Goal: Task Accomplishment & Management: Use online tool/utility

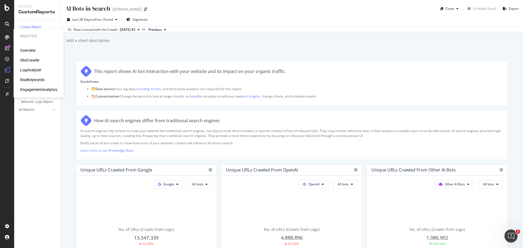
scroll to position [816, 0]
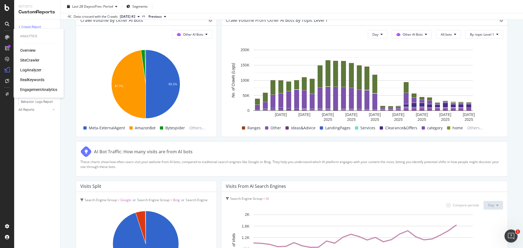
click at [27, 67] on div "LogAnalyzer" at bounding box center [30, 69] width 21 height 5
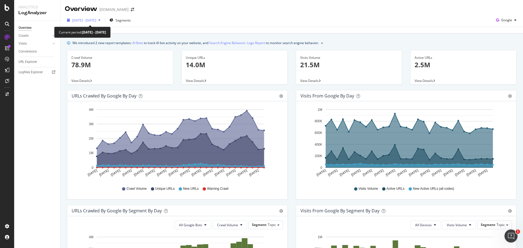
click at [96, 19] on span "[DATE] - [DATE]" at bounding box center [84, 20] width 24 height 5
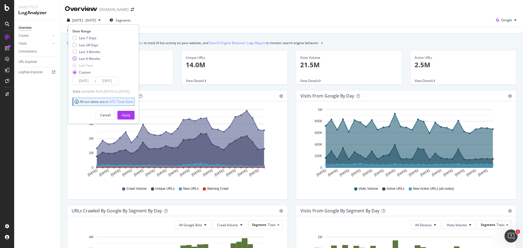
click at [83, 59] on div "Last 6 Months" at bounding box center [89, 58] width 21 height 5
type input "[DATE]"
click at [130, 115] on button "Apply" at bounding box center [125, 115] width 17 height 9
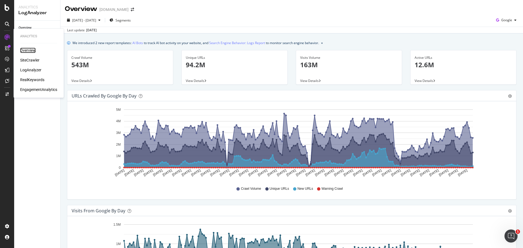
click at [22, 51] on div "Overview" at bounding box center [28, 50] width 16 height 5
